Goal: Task Accomplishment & Management: Complete application form

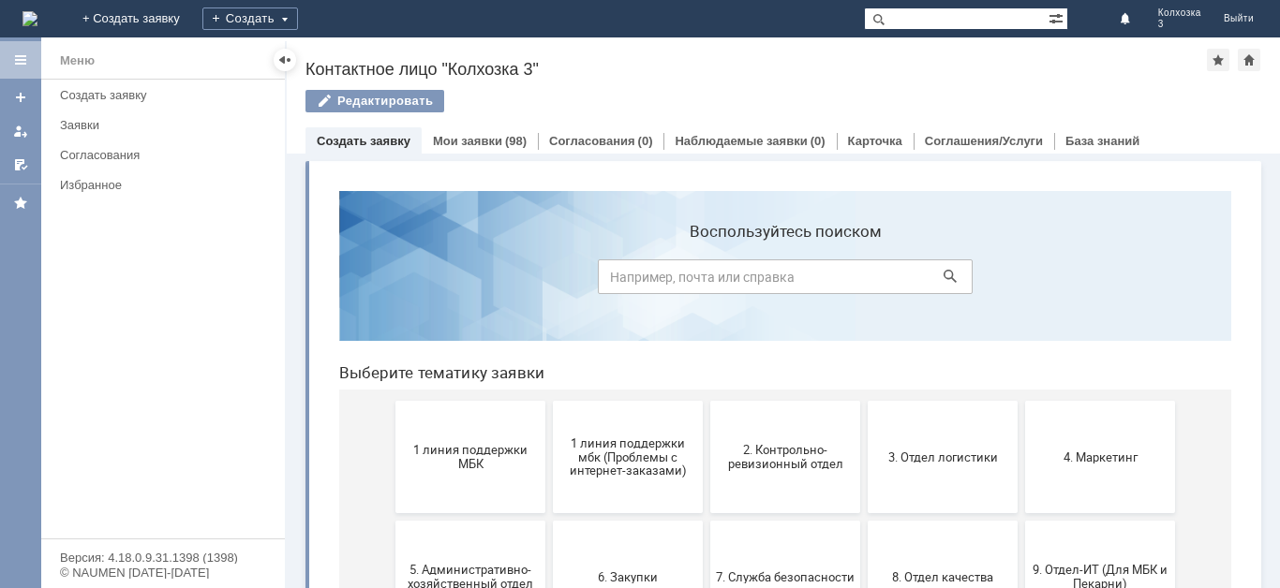
click at [298, 4] on div "Создать" at bounding box center [250, 18] width 96 height 37
click at [298, 23] on div "Создать" at bounding box center [250, 18] width 96 height 22
click at [298, 18] on div "Создать" at bounding box center [250, 18] width 96 height 22
click at [348, 48] on link "Заявка" at bounding box center [277, 56] width 142 height 22
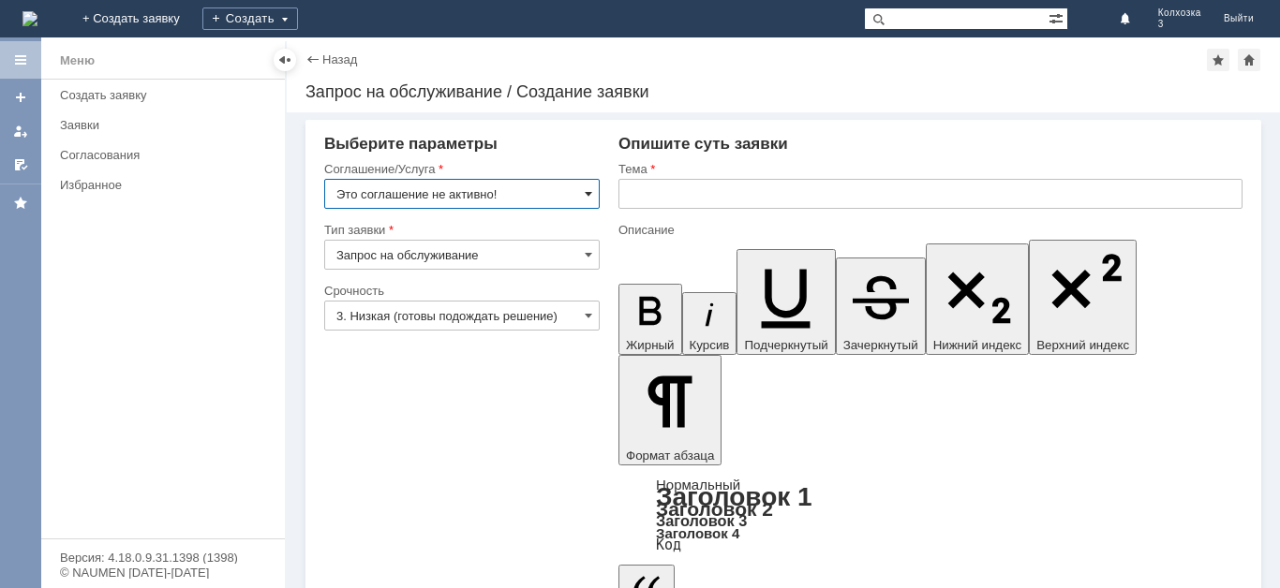
click at [586, 198] on span at bounding box center [588, 193] width 7 height 15
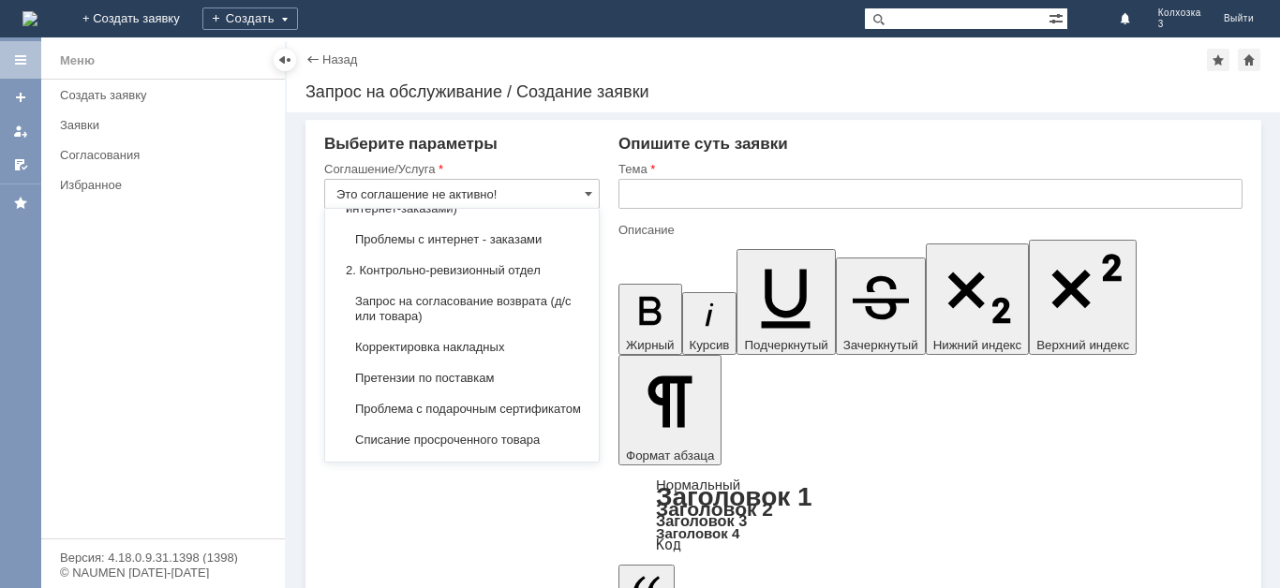
scroll to position [281, 0]
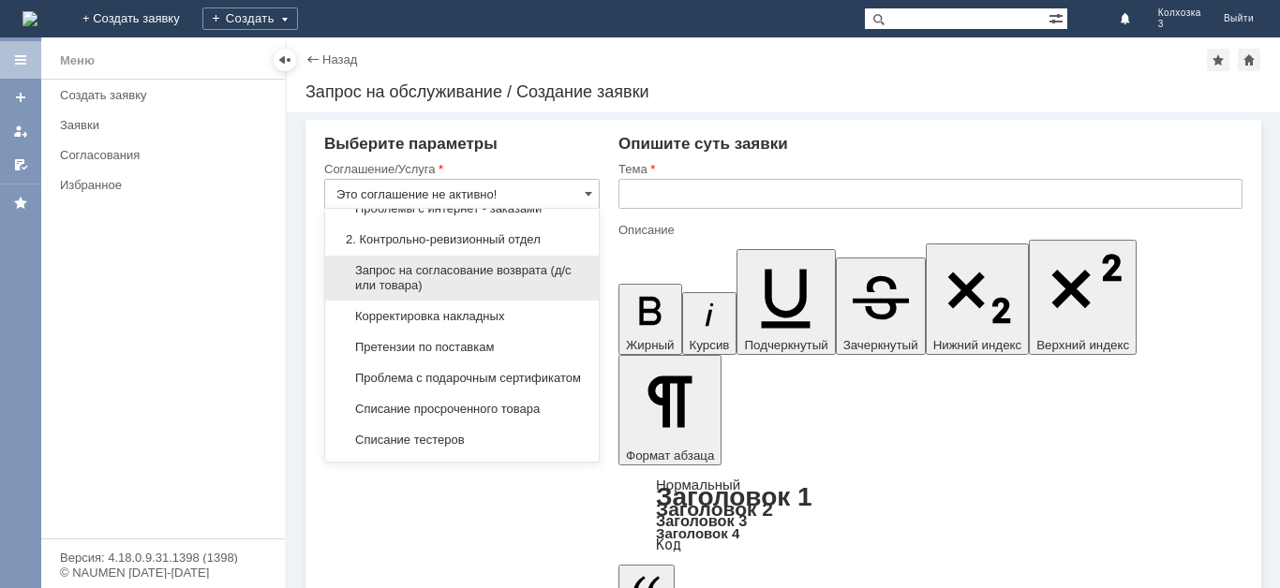
click at [502, 281] on span "Запрос на согласование возврата (д/с или товара)" at bounding box center [461, 278] width 251 height 30
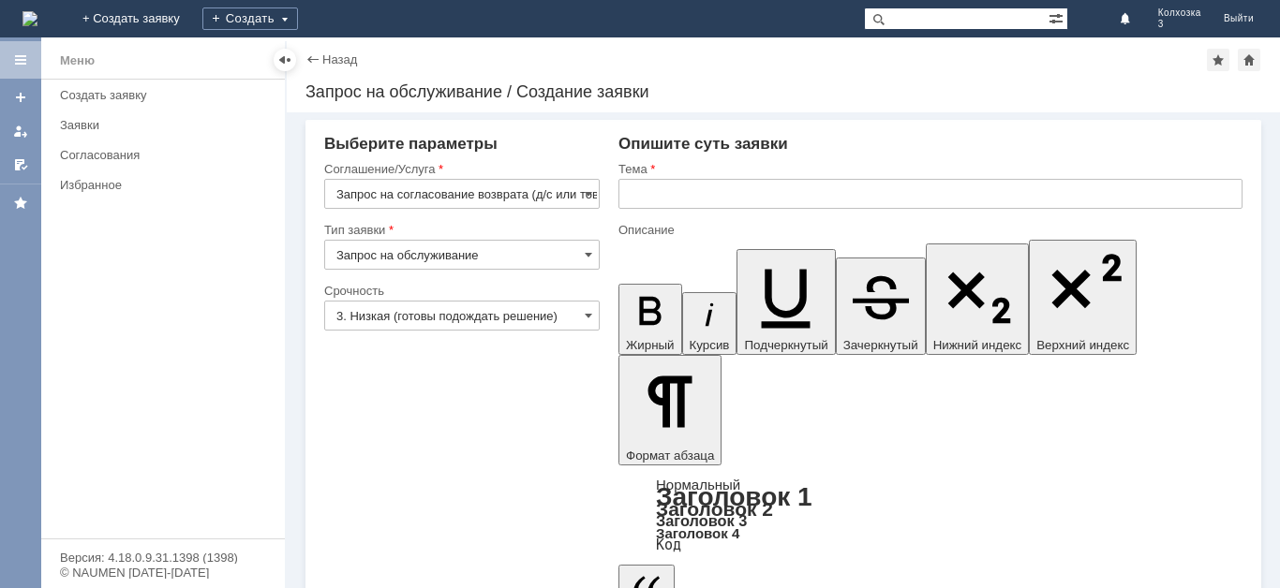
type input "Запрос на согласование возврата (д/с или товара)"
click at [580, 315] on input "3. Низкая (готовы подождать решение)" at bounding box center [461, 316] width 275 height 30
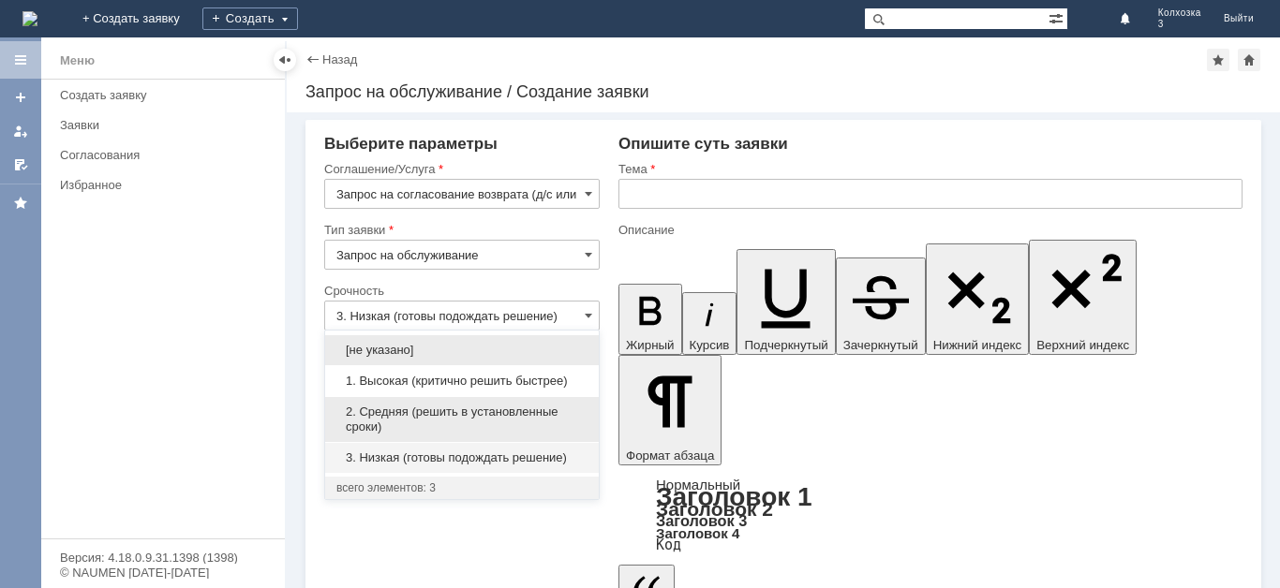
click at [397, 409] on span "2. Средняя (решить в установленные сроки)" at bounding box center [461, 420] width 251 height 30
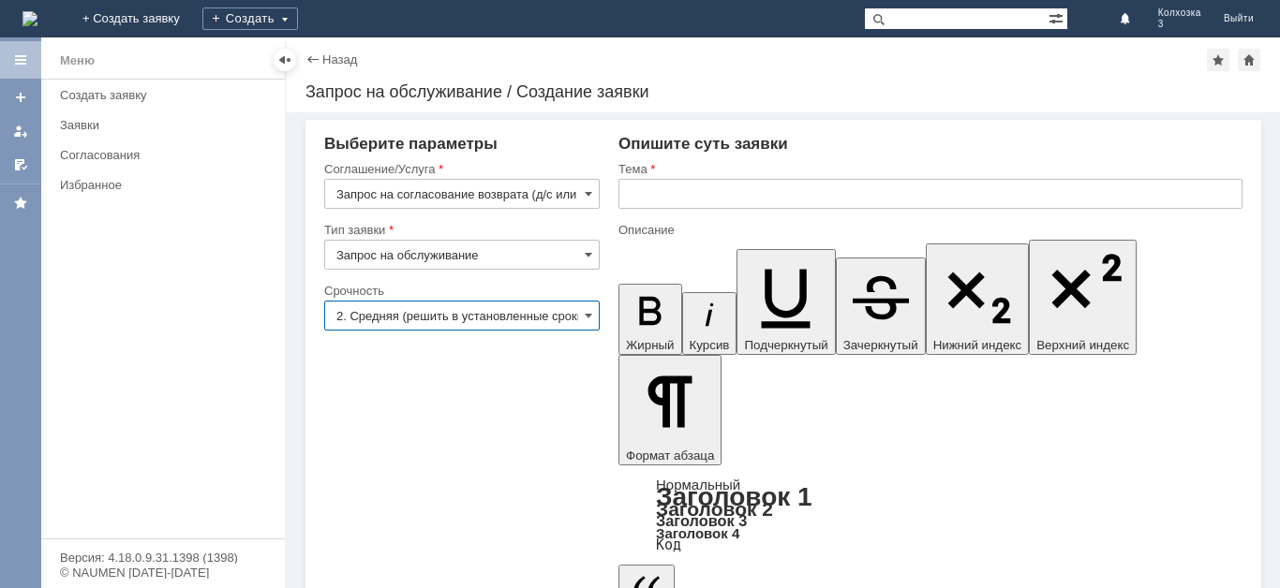
type input "2. Средняя (решить в установленные сроки)"
click at [674, 193] on input "text" at bounding box center [930, 194] width 624 height 30
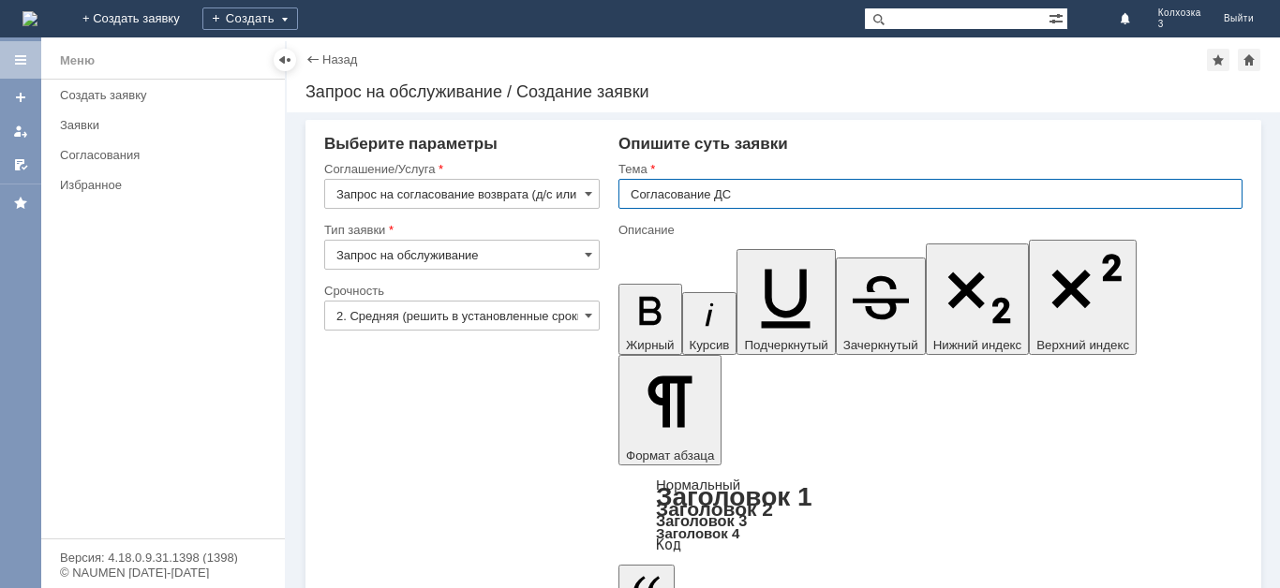
type input "Согласование ДС"
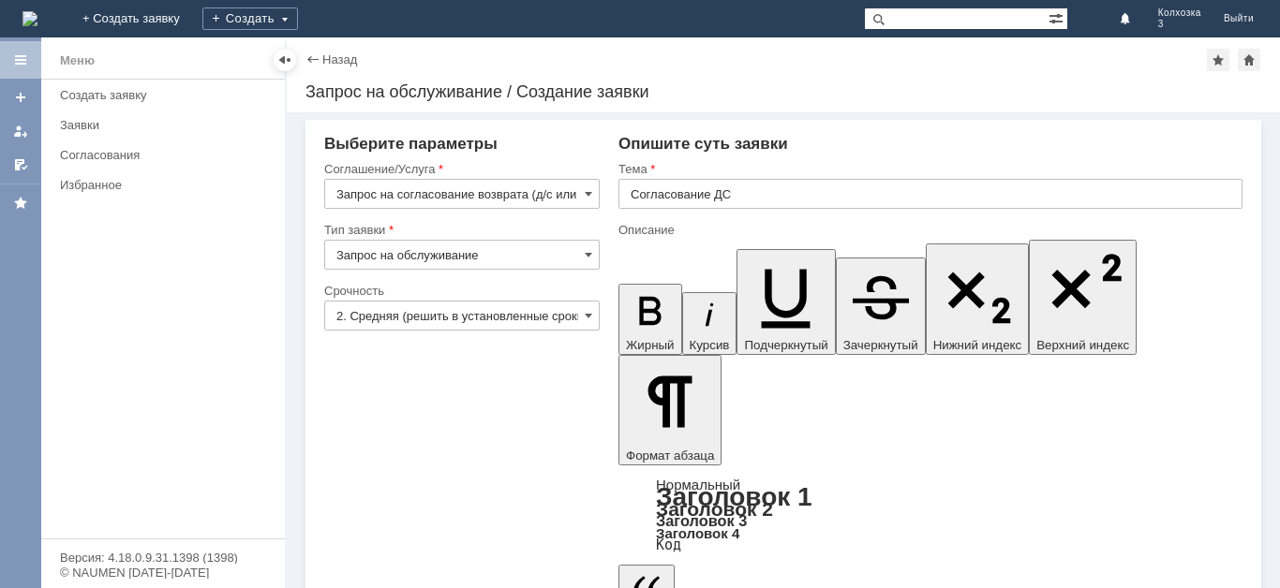
drag, startPoint x: 994, startPoint y: 4611, endPoint x: 989, endPoint y: 4627, distance: 16.6
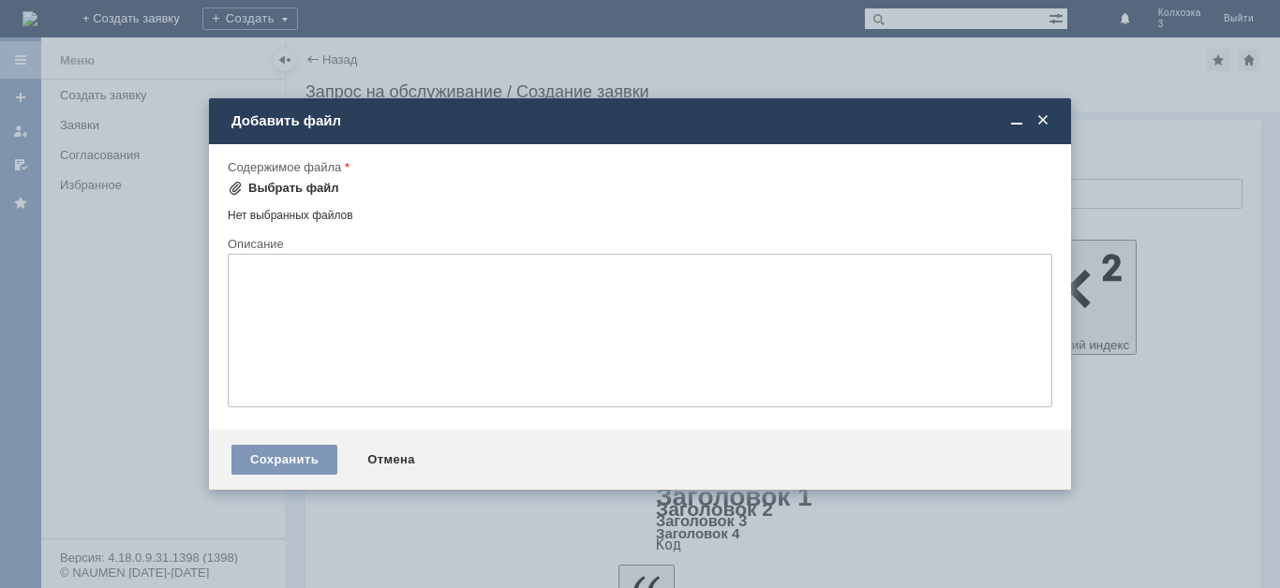
click at [262, 186] on div "Выбрать файл" at bounding box center [293, 188] width 91 height 15
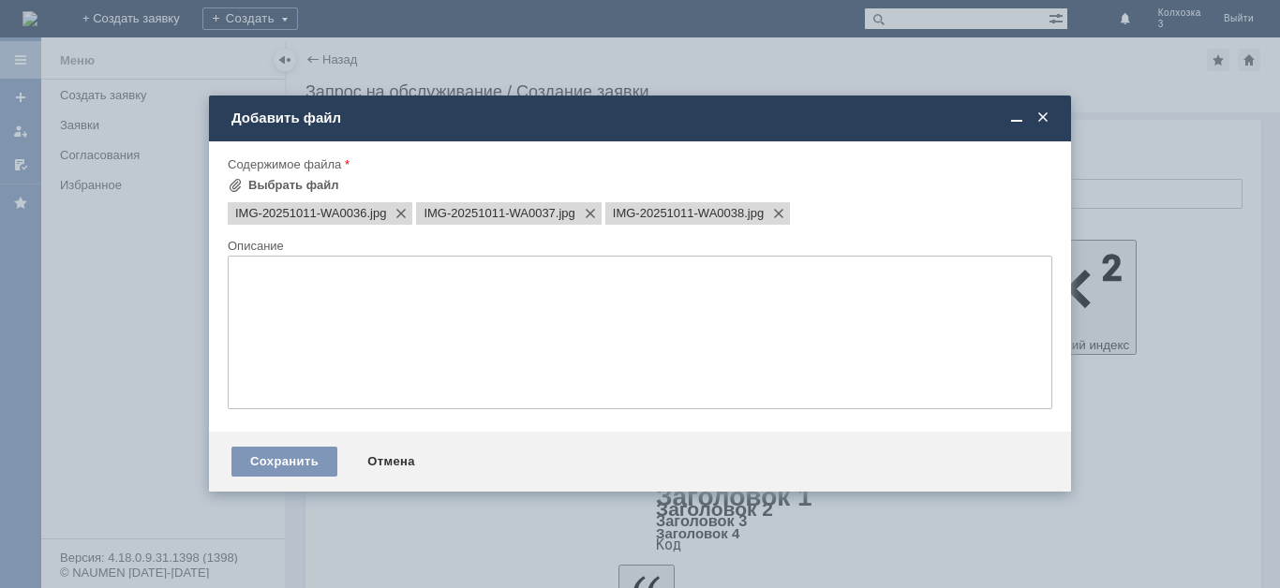
scroll to position [0, 0]
click at [303, 459] on div "Сохранить" at bounding box center [284, 462] width 106 height 30
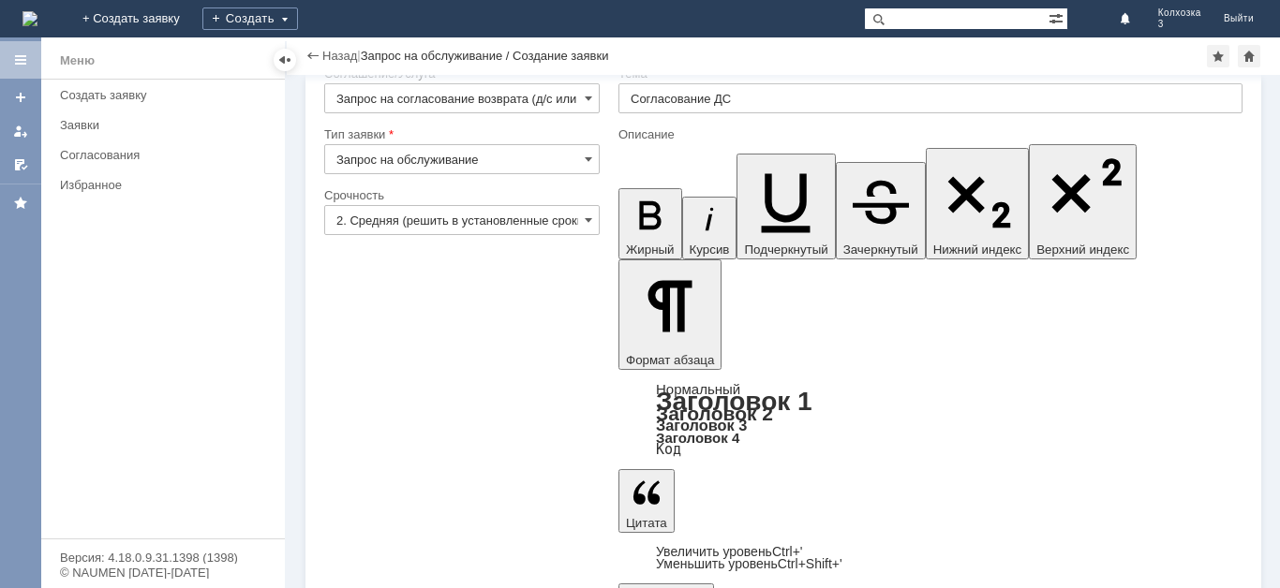
scroll to position [55, 0]
